Goal: Information Seeking & Learning: Understand process/instructions

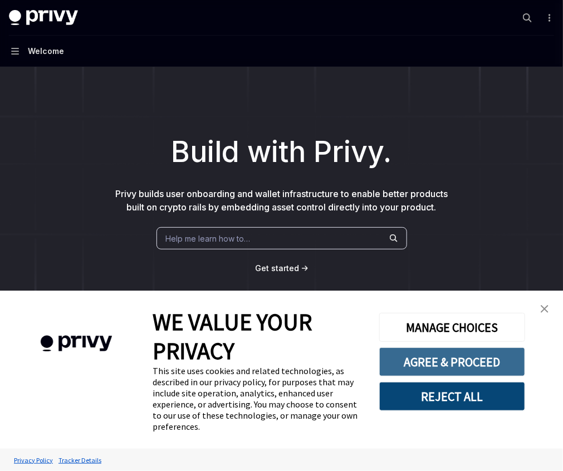
click at [486, 361] on button "AGREE & PROCEED" at bounding box center [452, 362] width 146 height 29
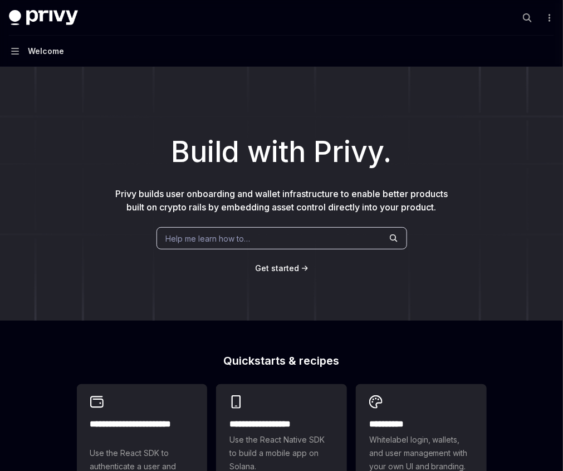
click at [0, 0] on link "Authentication" at bounding box center [0, 0] width 0 height 0
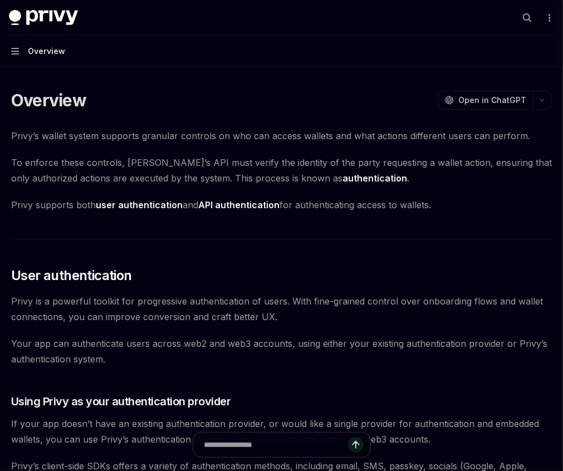
click at [0, 0] on div "Login methods" at bounding box center [0, 0] width 0 height 0
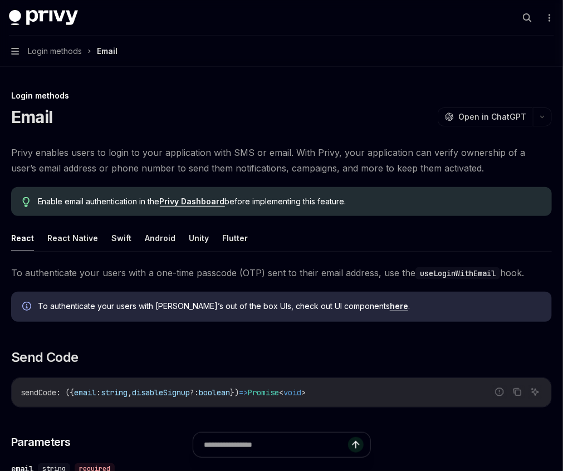
click at [0, 0] on div "Advanced" at bounding box center [0, 0] width 0 height 0
click at [0, 0] on div "UI components" at bounding box center [0, 0] width 0 height 0
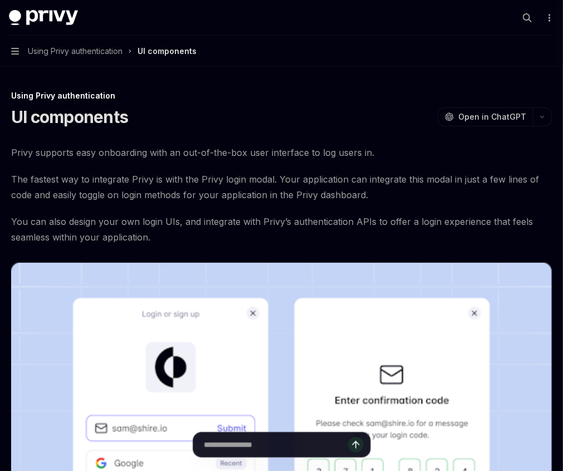
click at [0, 0] on link "Basics" at bounding box center [0, 0] width 0 height 0
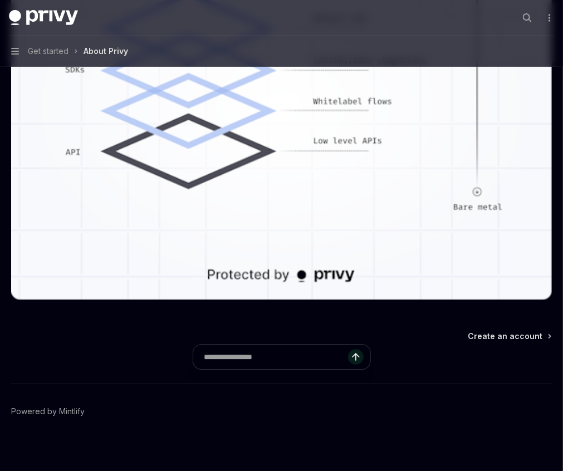
scroll to position [1018, 0]
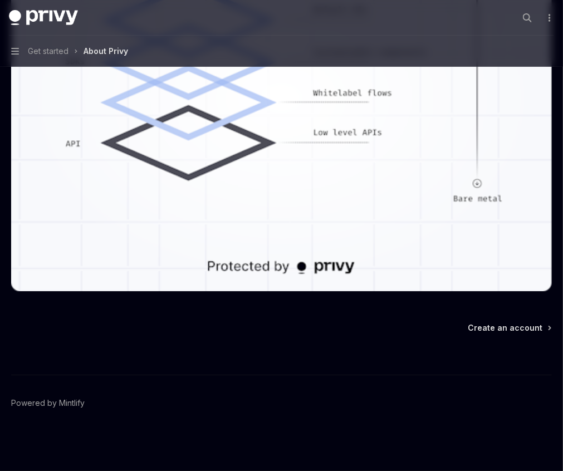
click at [0, 0] on div "Choose your platform" at bounding box center [0, 0] width 0 height 0
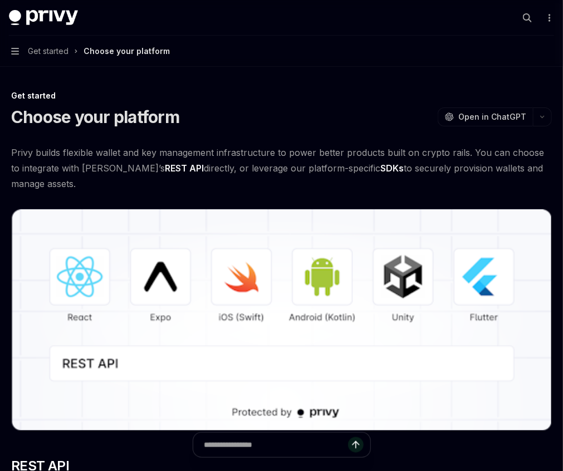
click at [0, 0] on div "NodeJS (server-auth)" at bounding box center [0, 0] width 0 height 0
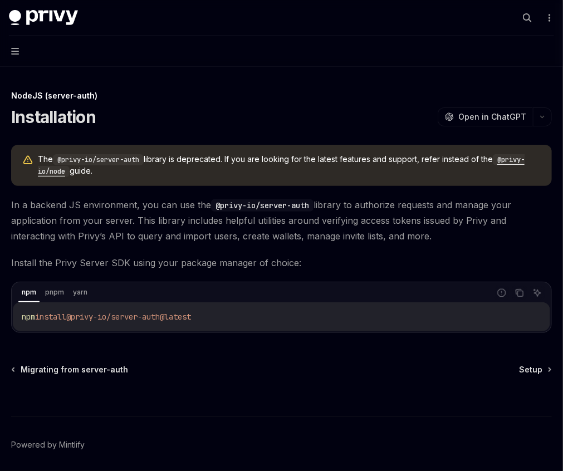
scroll to position [111, 0]
click at [0, 0] on div "NodeJS" at bounding box center [0, 0] width 0 height 0
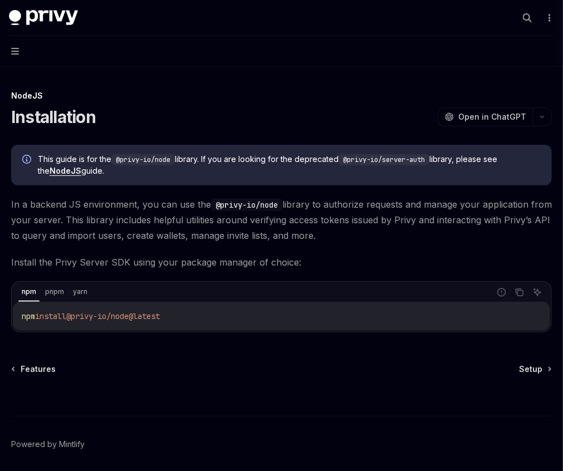
click at [0, 0] on div "Setup" at bounding box center [0, 0] width 0 height 0
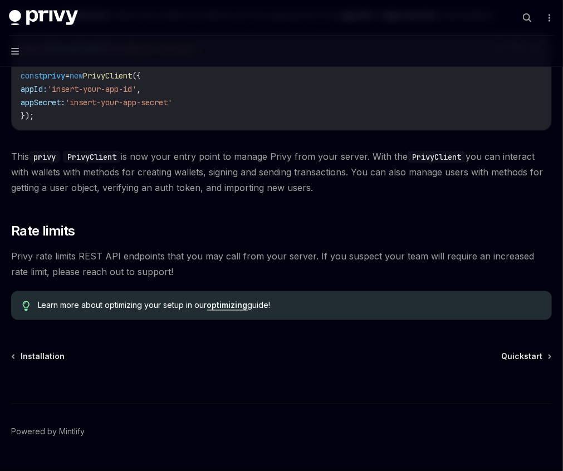
scroll to position [321, 0]
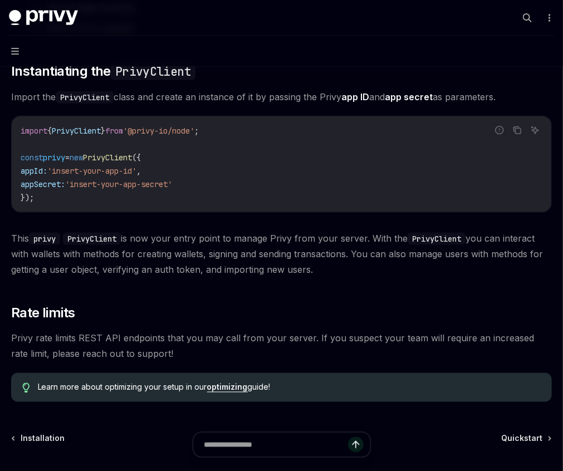
click at [0, 0] on div "Quickstart" at bounding box center [0, 0] width 0 height 0
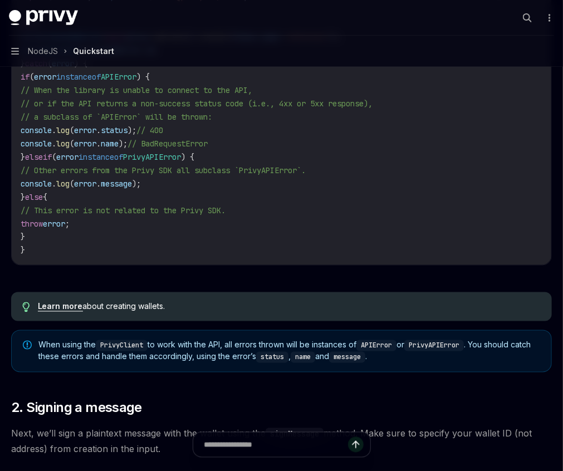
scroll to position [446, 0]
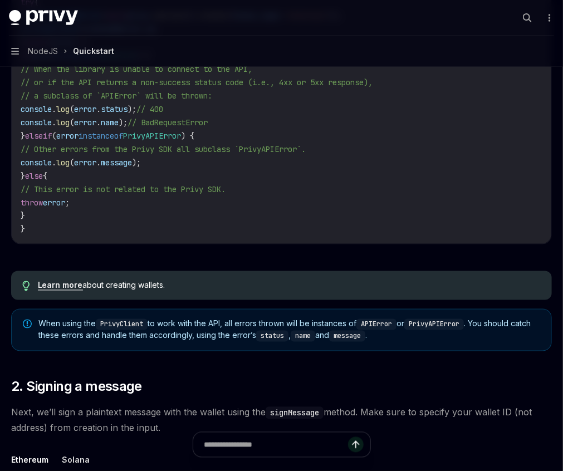
click at [0, 0] on link "Wallets" at bounding box center [0, 0] width 0 height 0
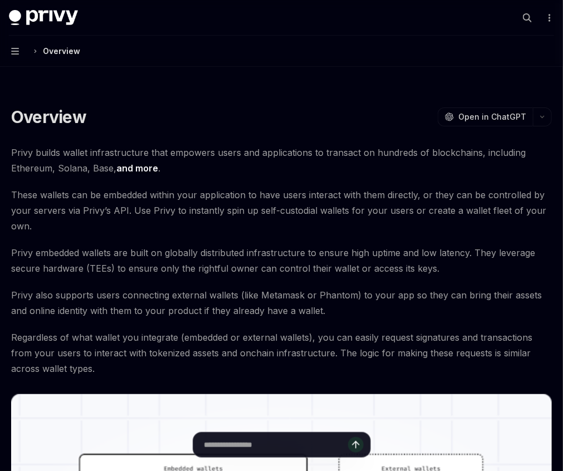
click at [0, 0] on div "Welcome Basics Authentication Wallets Connectors Policies & controls Transactio…" at bounding box center [0, 0] width 0 height 0
click at [0, 0] on link "Connectors" at bounding box center [0, 0] width 0 height 0
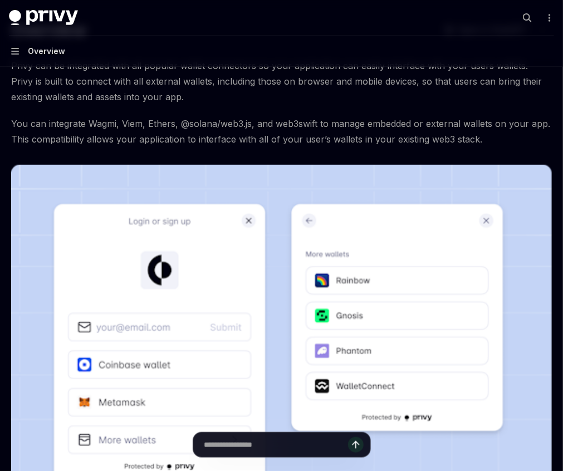
scroll to position [61, 0]
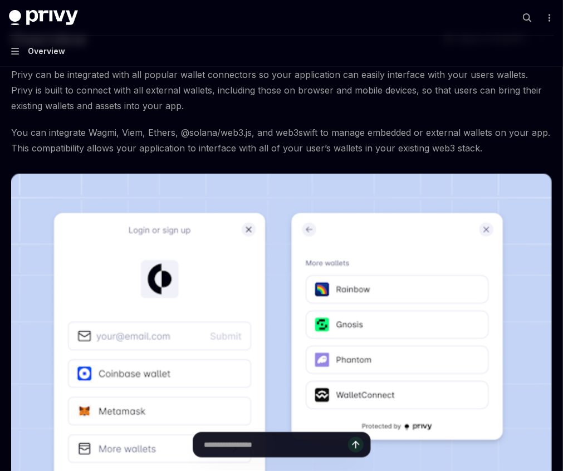
click at [0, 0] on div "Connect an external wallet" at bounding box center [0, 0] width 0 height 0
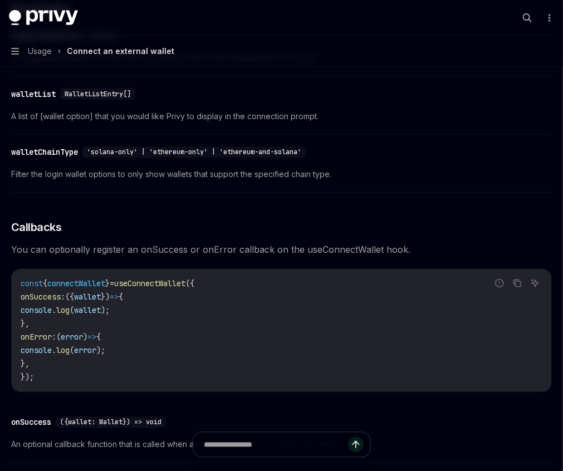
scroll to position [12, 0]
click at [0, 0] on div "Integrating with wagmi" at bounding box center [0, 0] width 0 height 0
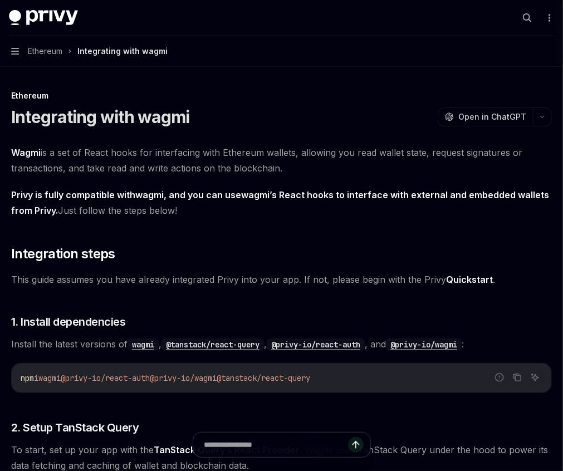
click at [0, 0] on div "Authenticate a connected wallet" at bounding box center [0, 0] width 0 height 0
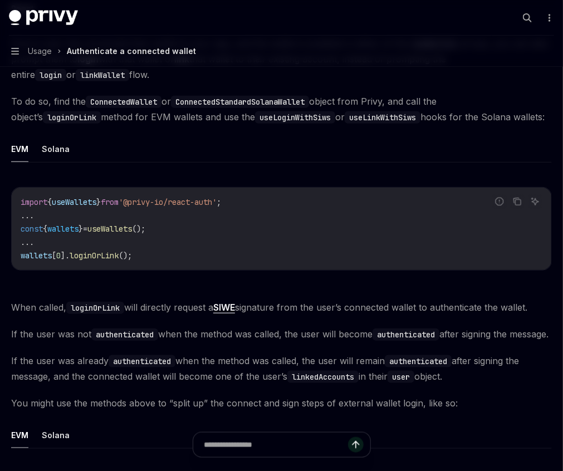
scroll to position [167, 0]
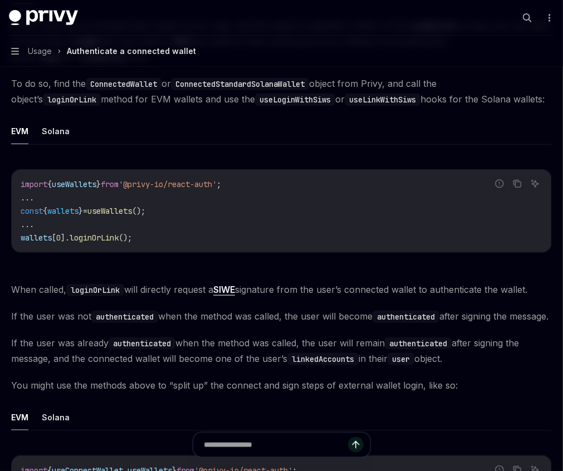
click at [0, 0] on div "Connect an external wallet" at bounding box center [0, 0] width 0 height 0
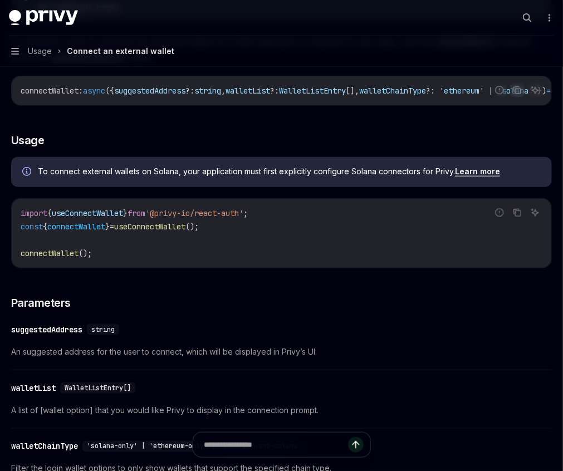
scroll to position [223, 0]
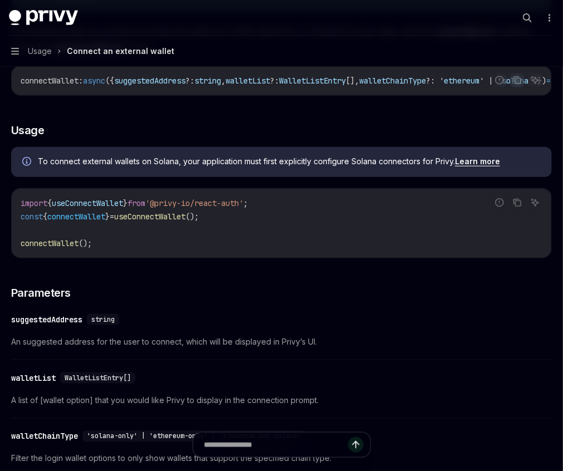
click at [0, 0] on link "Integrating with wagmi" at bounding box center [0, 0] width 0 height 0
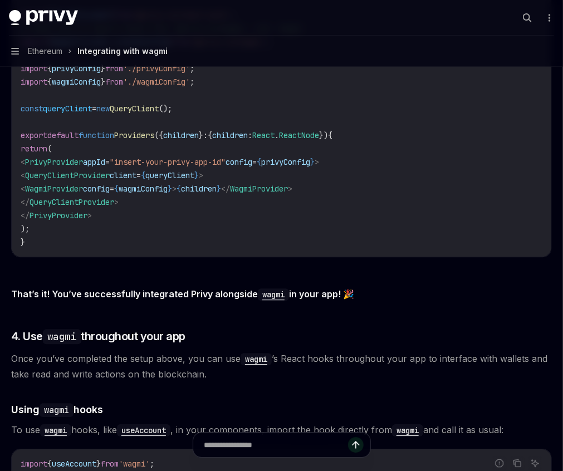
scroll to position [2173, 0]
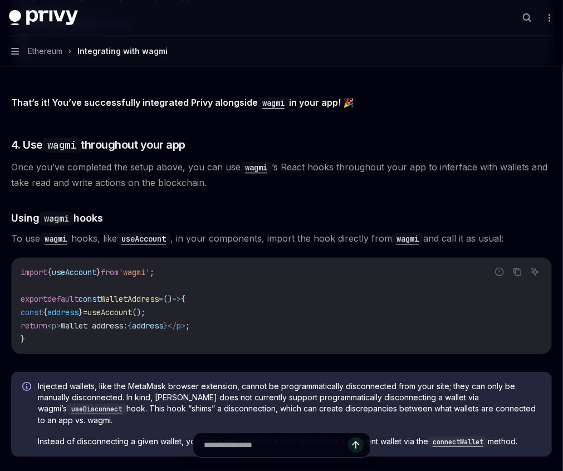
type textarea "*"
